Goal: Find specific page/section: Find specific page/section

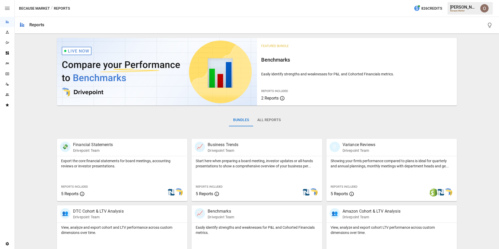
click at [269, 122] on button "All Reports" at bounding box center [269, 120] width 32 height 12
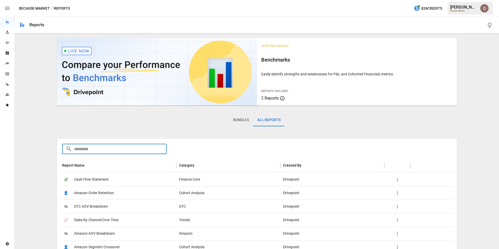
click at [131, 149] on input "text" at bounding box center [120, 149] width 93 height 10
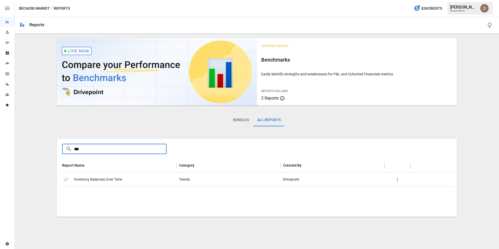
type input "***"
click at [107, 178] on span "Inventory Balances Over Time" at bounding box center [98, 179] width 48 height 13
